Goal: Information Seeking & Learning: Learn about a topic

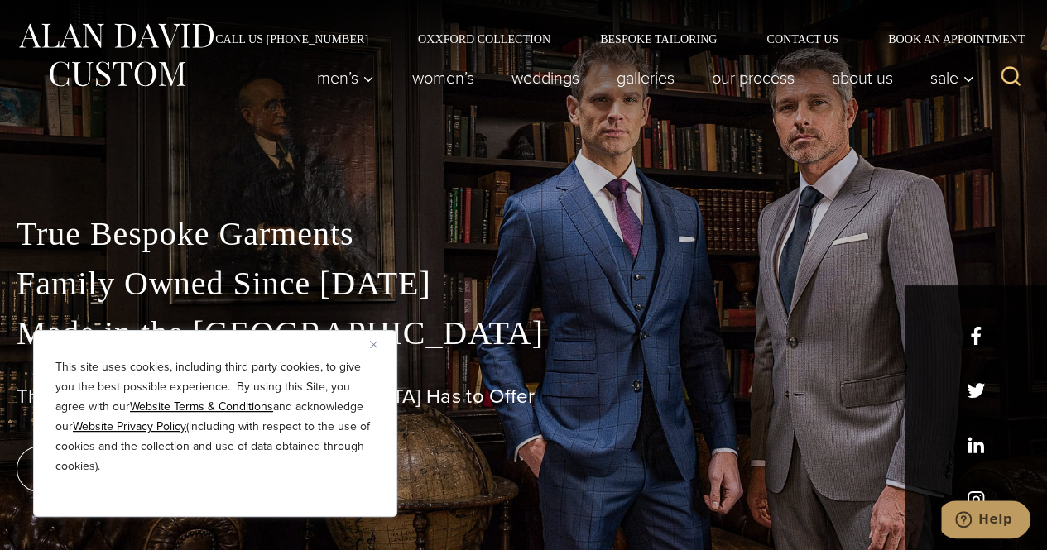
click at [373, 340] on button "Close" at bounding box center [380, 344] width 20 height 20
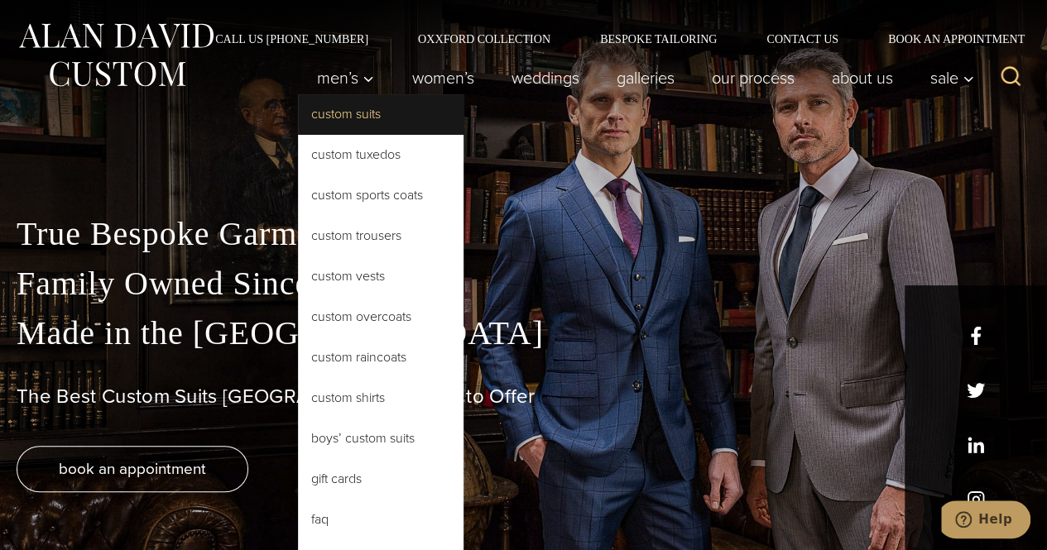
click at [355, 116] on link "Custom Suits" at bounding box center [381, 114] width 166 height 40
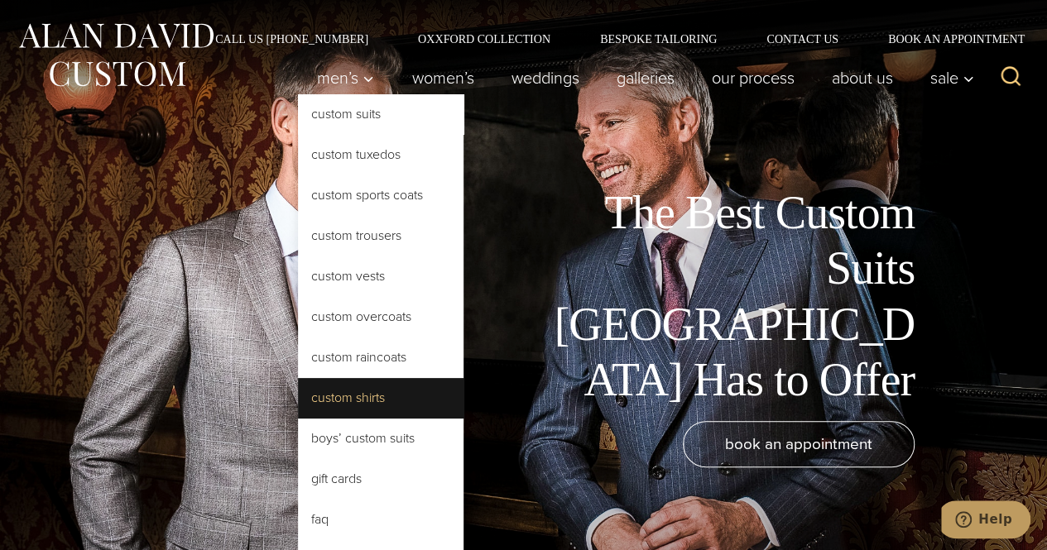
click at [397, 398] on link "Custom Shirts" at bounding box center [381, 398] width 166 height 40
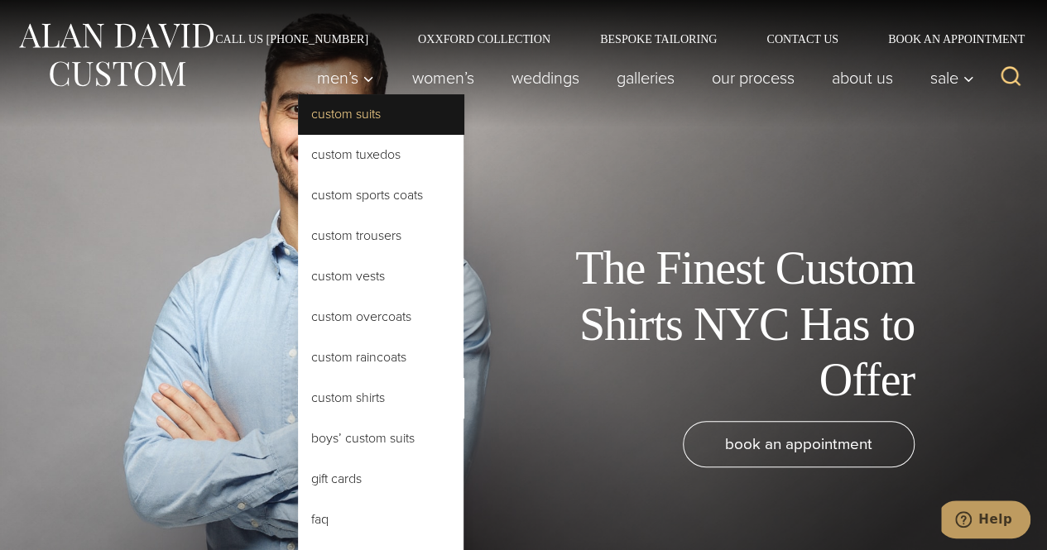
click at [367, 124] on link "Custom Suits" at bounding box center [381, 114] width 166 height 40
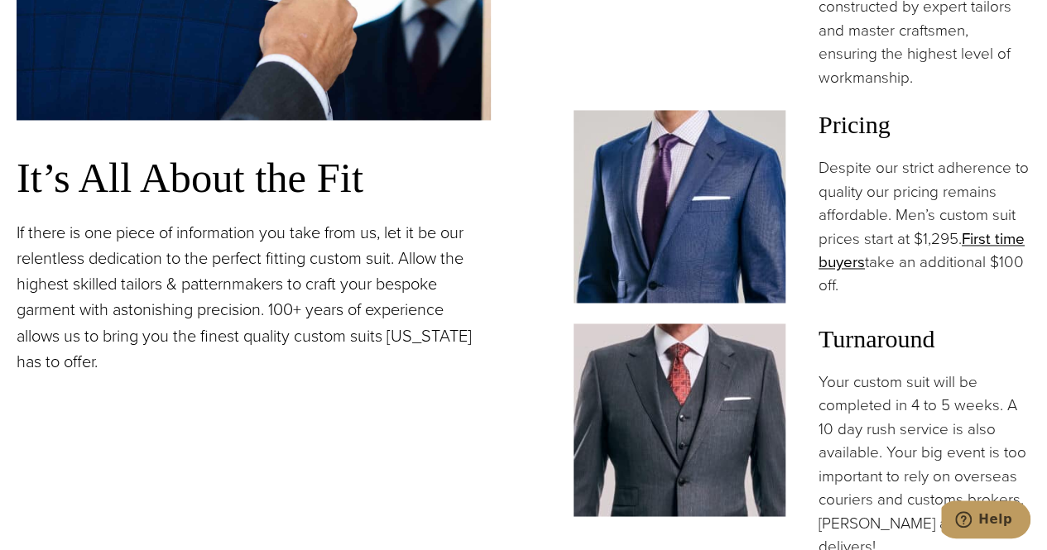
scroll to position [1263, 0]
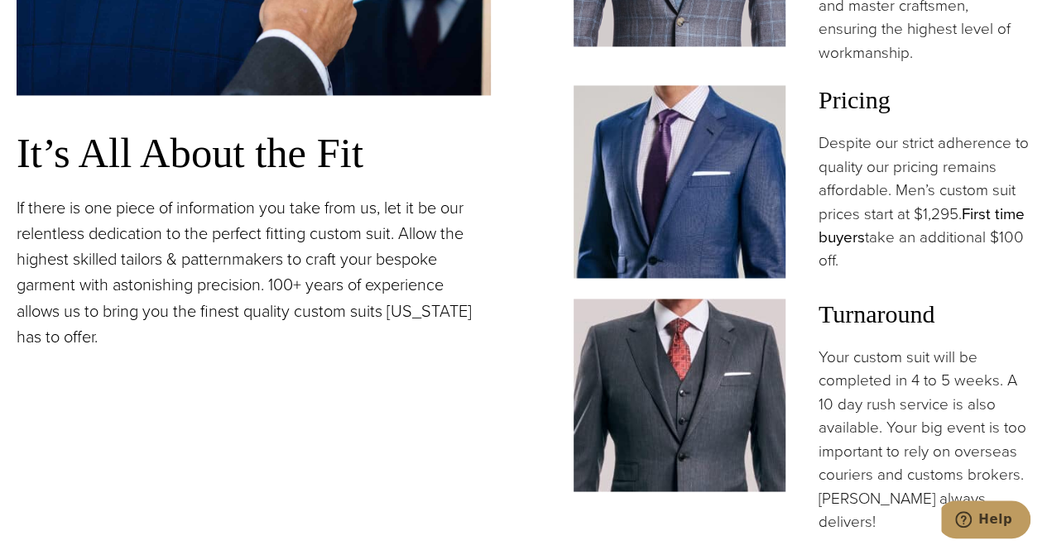
click at [885, 238] on link "First time buyers" at bounding box center [922, 226] width 206 height 46
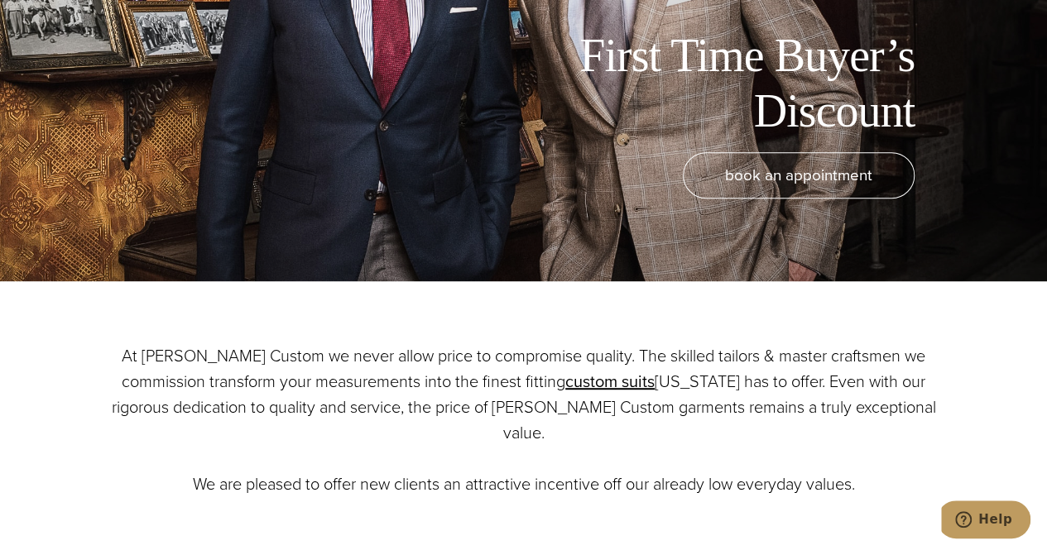
scroll to position [265, 0]
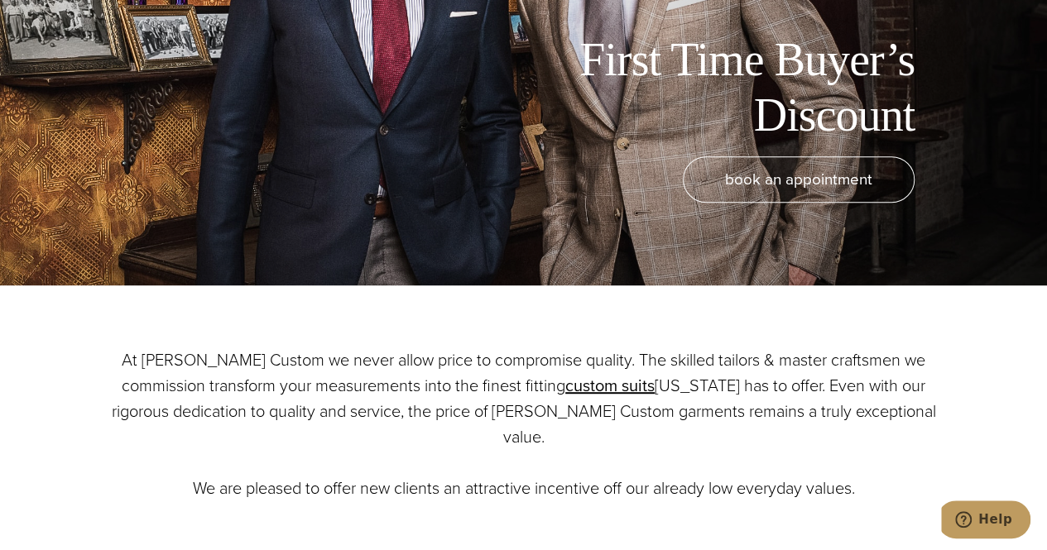
drag, startPoint x: 1046, startPoint y: 73, endPoint x: 1059, endPoint y: 34, distance: 40.8
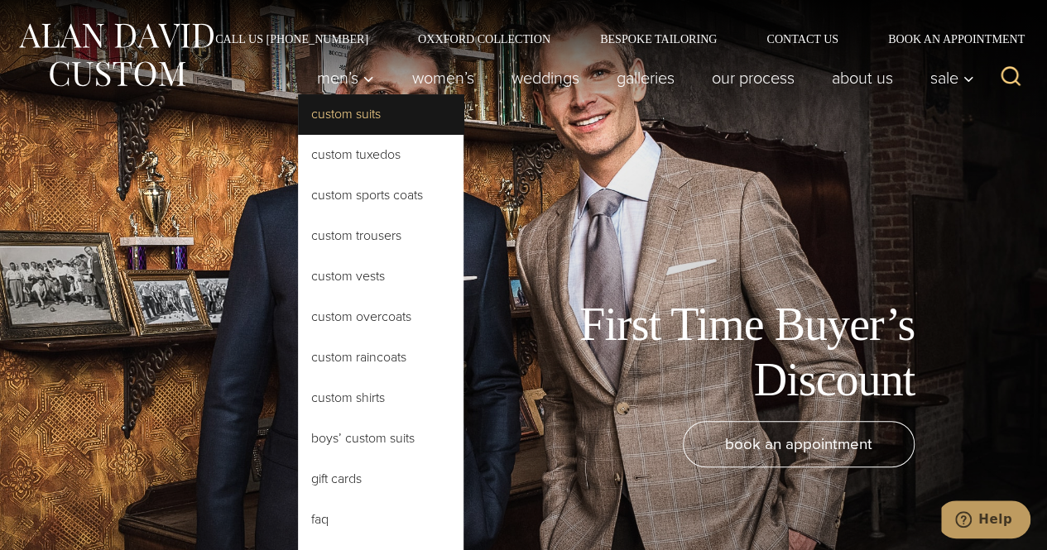
click at [346, 110] on link "Custom Suits" at bounding box center [381, 114] width 166 height 40
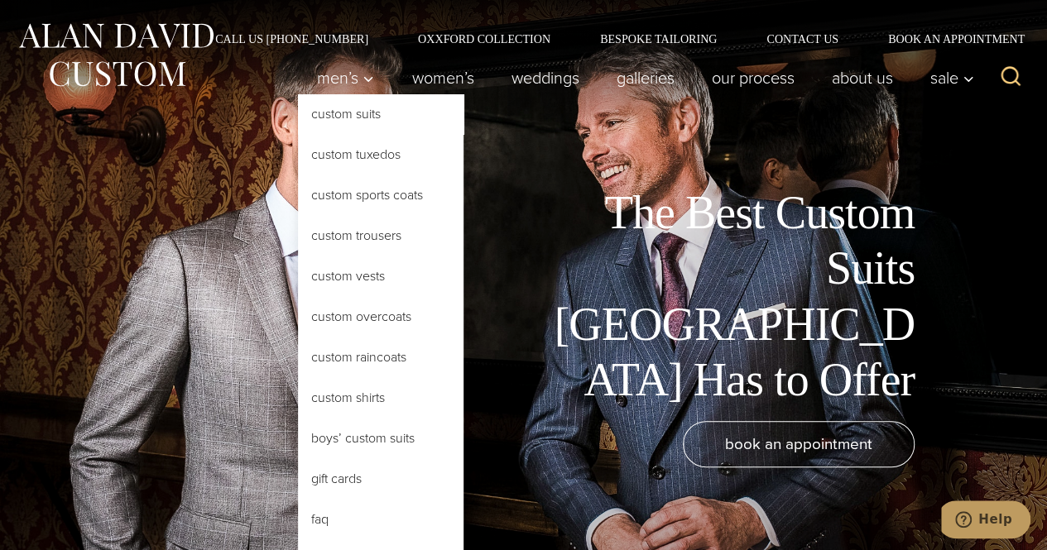
click at [355, 123] on link "Custom Suits" at bounding box center [381, 114] width 166 height 40
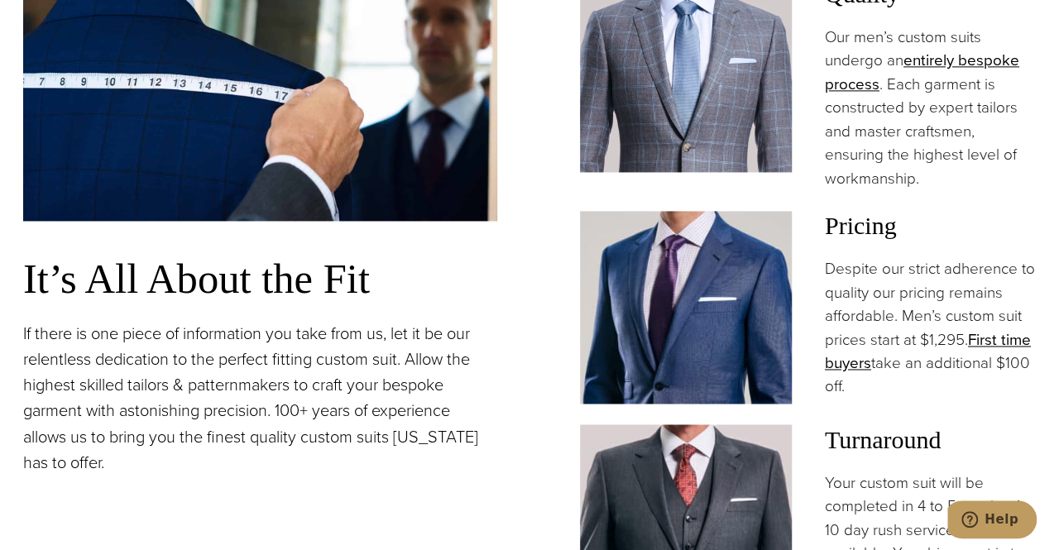
scroll to position [1126, 0]
